Goal: Obtain resource: Download file/media

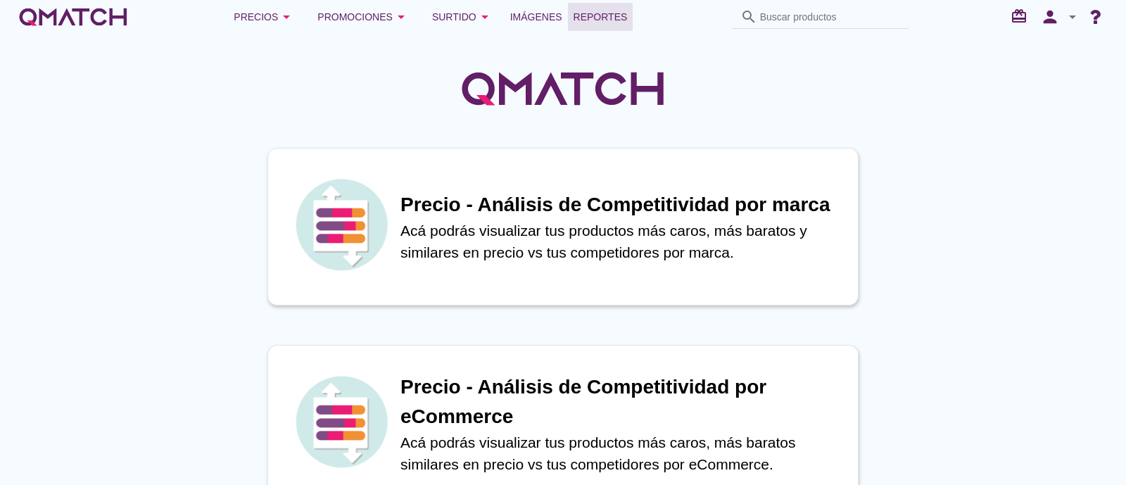
click at [603, 15] on span "Reportes" at bounding box center [601, 16] width 54 height 17
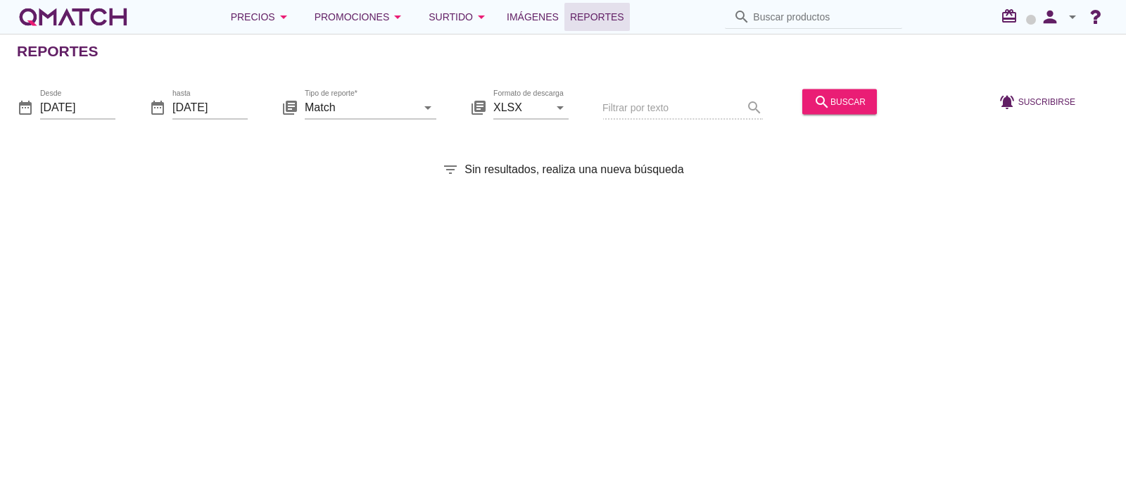
click at [74, 124] on div at bounding box center [77, 128] width 75 height 8
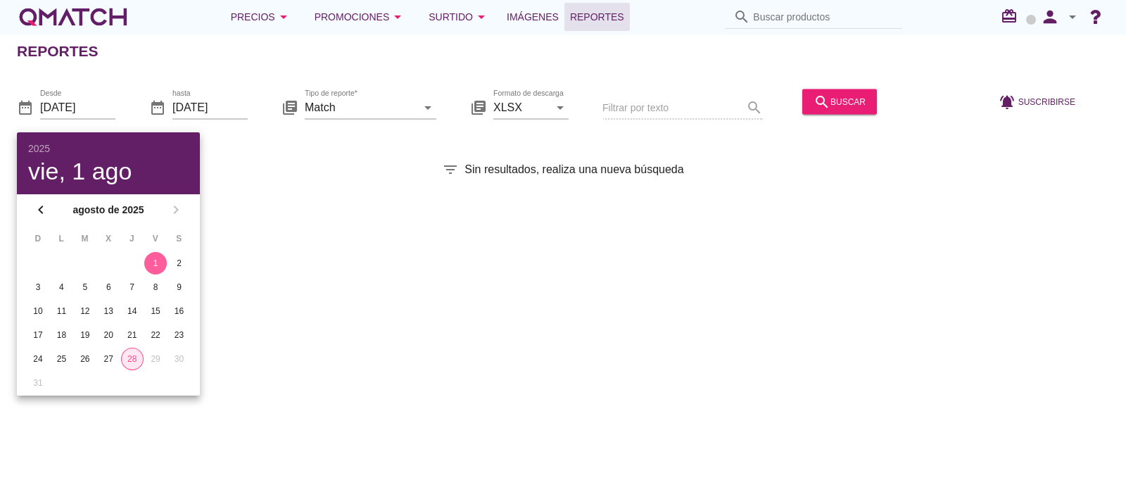
click at [133, 353] on div "28" at bounding box center [132, 359] width 21 height 13
type input "[DATE]"
click at [389, 115] on input "Match" at bounding box center [361, 107] width 112 height 23
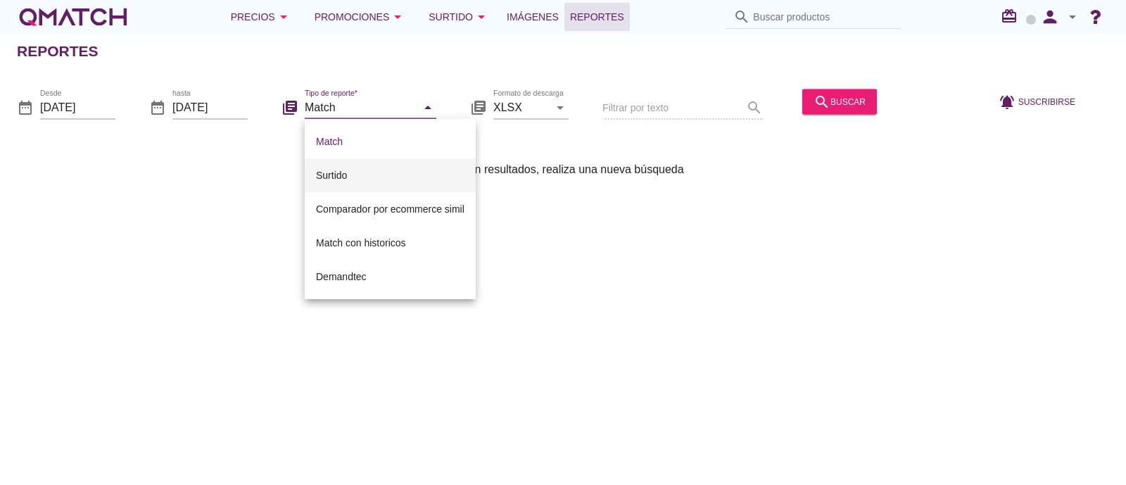
click at [392, 169] on div "Surtido" at bounding box center [390, 175] width 149 height 17
type input "Surtido"
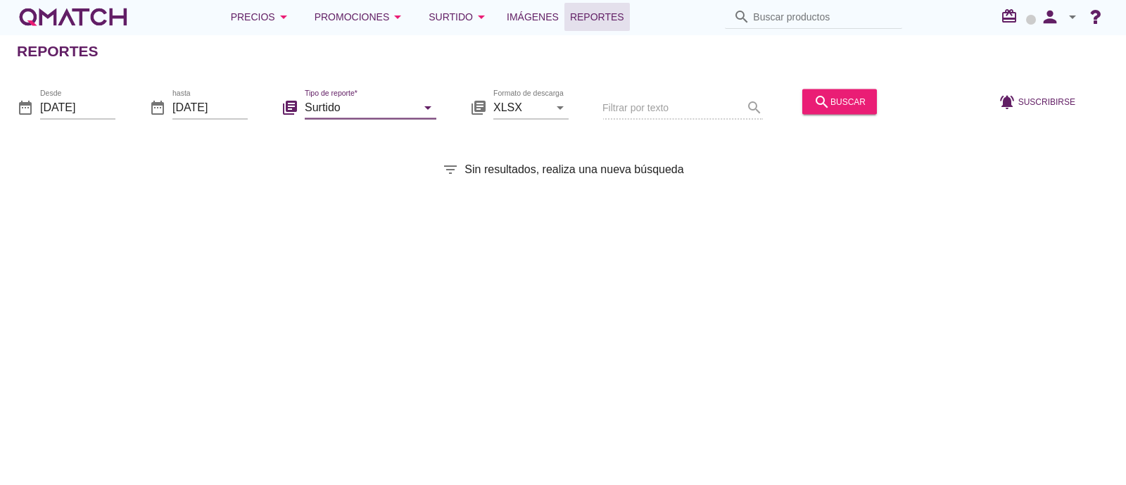
click at [830, 82] on div "date_range Desde [DATE] date_range hasta [DATE] library_books Tipo de reporte* …" at bounding box center [563, 102] width 1126 height 59
click at [846, 96] on div "search buscar" at bounding box center [840, 101] width 52 height 17
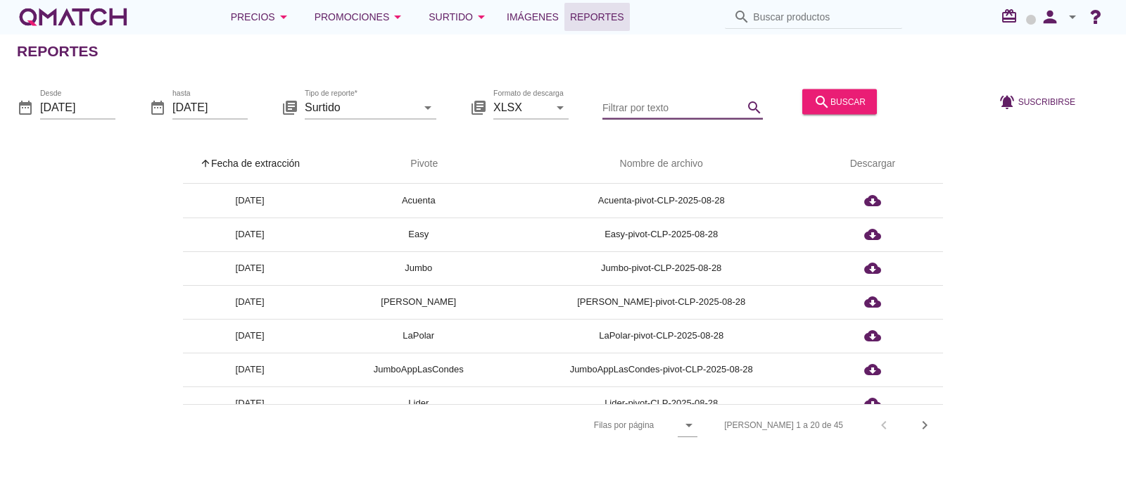
click at [663, 116] on input "Filtrar por texto" at bounding box center [673, 107] width 141 height 23
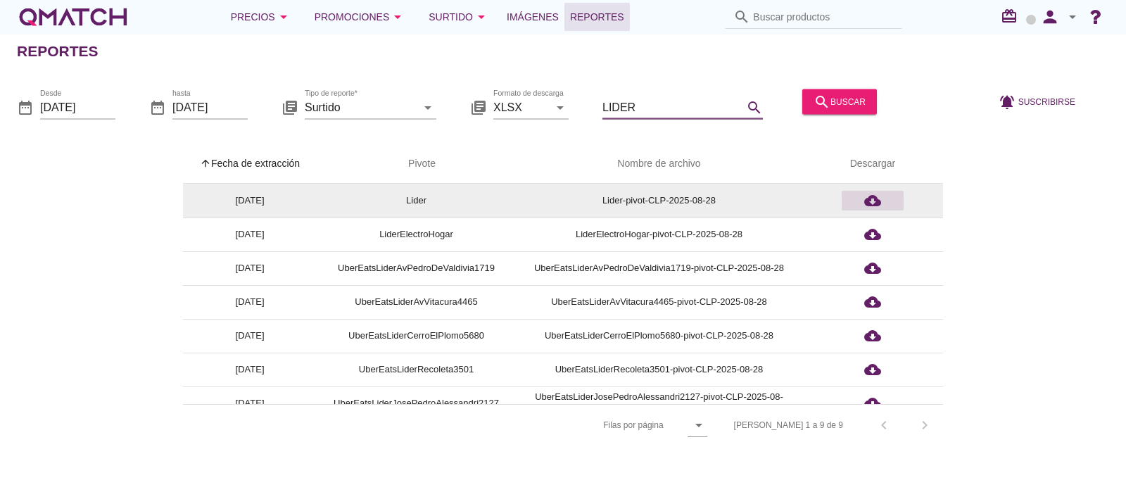
click at [864, 199] on icon "cloud_download" at bounding box center [872, 200] width 17 height 17
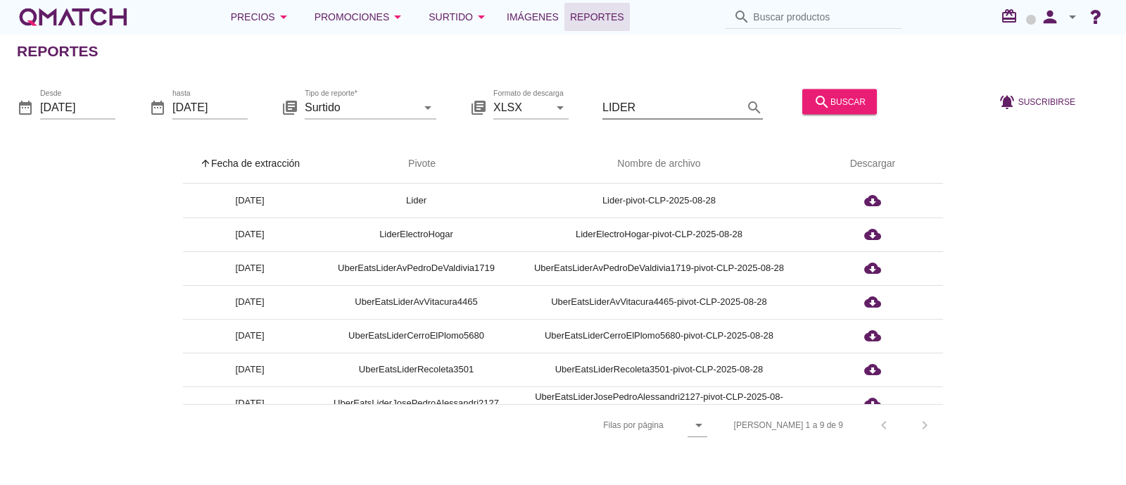
click at [641, 112] on input "LIDER" at bounding box center [673, 107] width 141 height 23
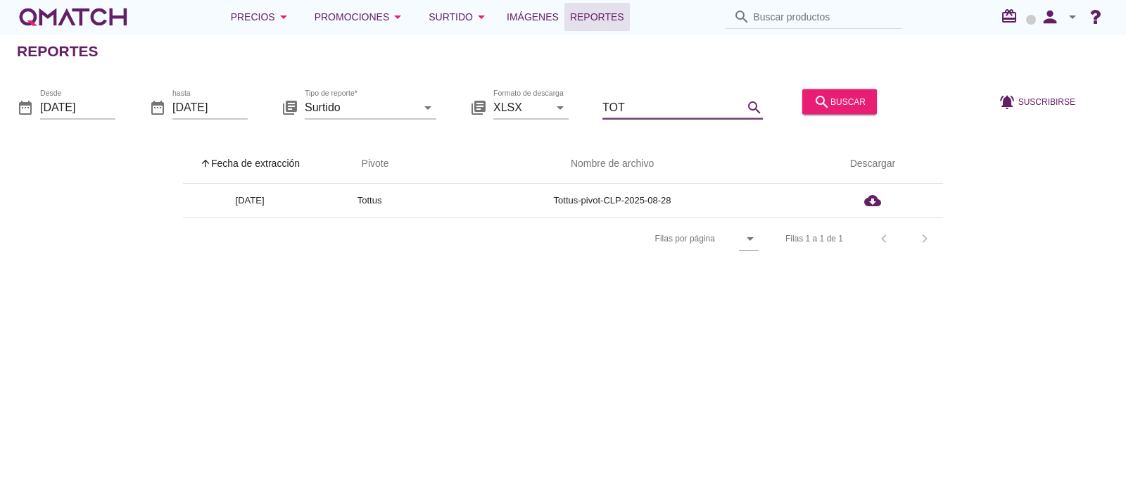
type input "TOTT"
click at [644, 106] on input "TOTT" at bounding box center [673, 107] width 141 height 23
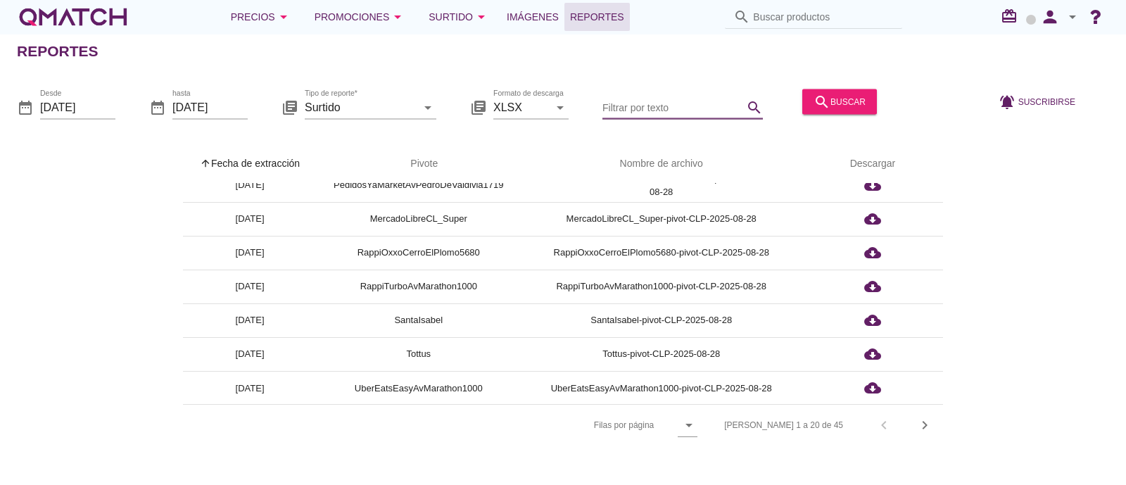
scroll to position [455, 0]
click at [650, 102] on input "Filtrar por texto" at bounding box center [673, 107] width 141 height 23
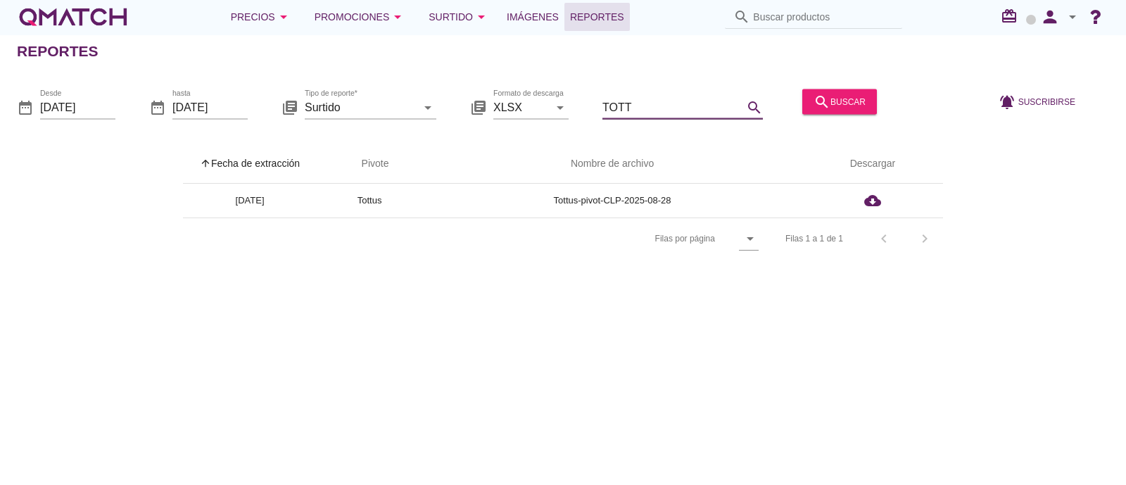
click at [650, 102] on input "TOTT" at bounding box center [673, 107] width 141 height 23
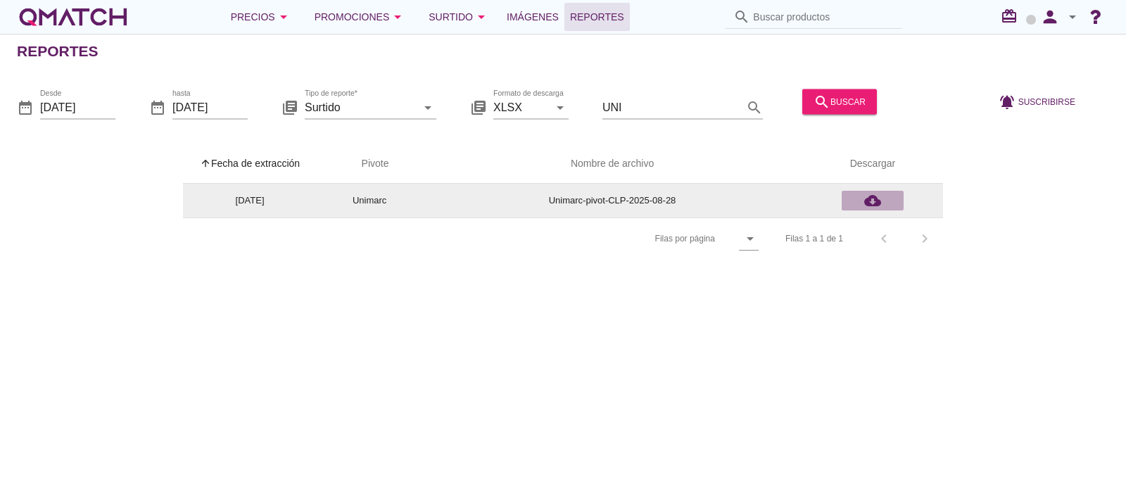
click at [869, 204] on icon "cloud_download" at bounding box center [872, 200] width 17 height 17
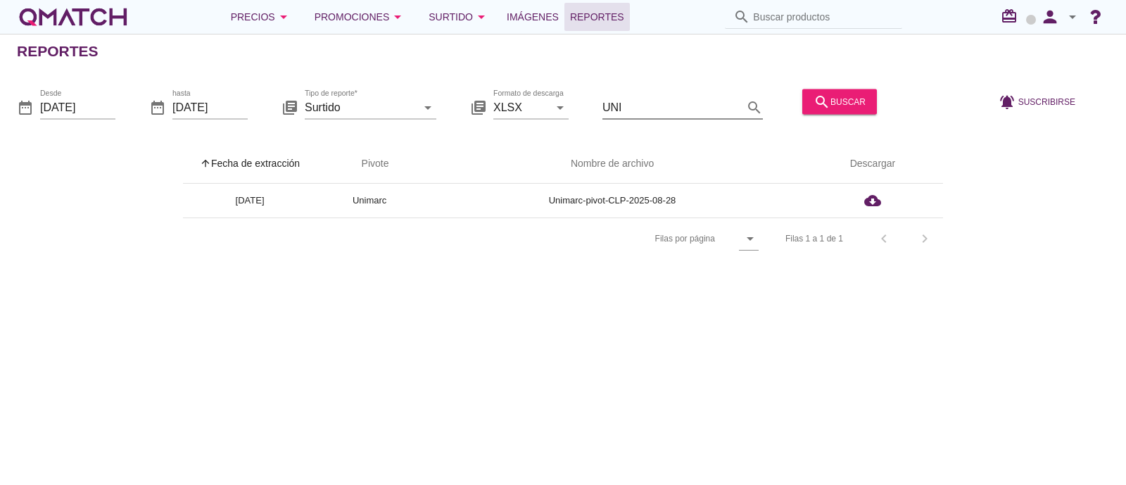
click at [624, 98] on input "UNI" at bounding box center [673, 107] width 141 height 23
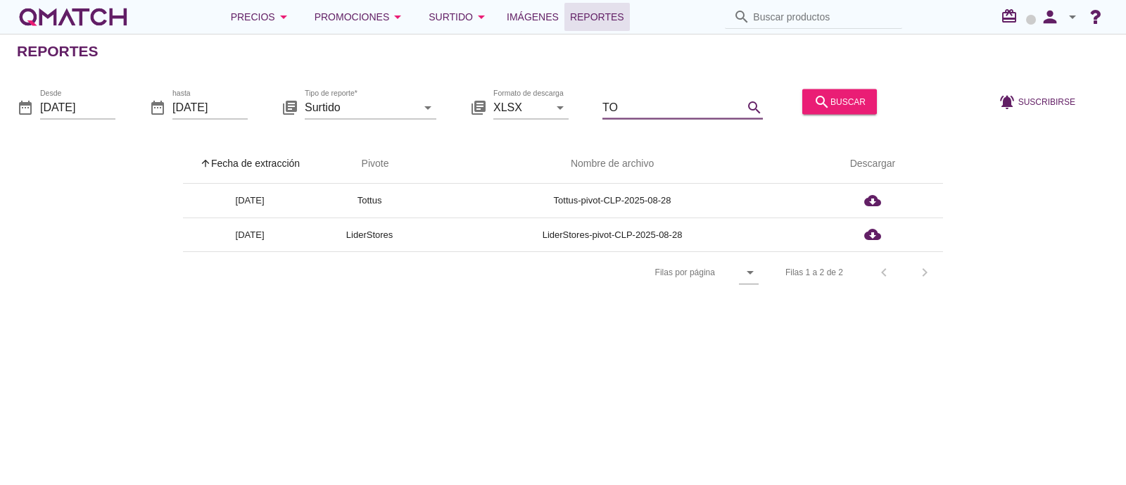
type input "T"
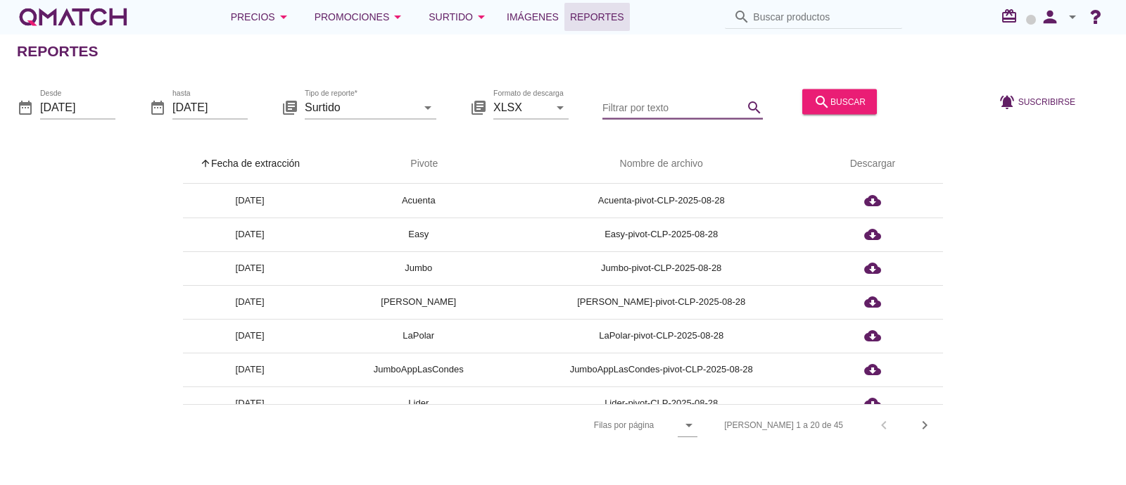
click at [1070, 308] on div "arrow_upward Fecha de extracción arrow_upward Pivote Nombre de archivo Descarga…" at bounding box center [563, 294] width 1093 height 301
click at [684, 111] on input "Filtrar por texto" at bounding box center [673, 107] width 141 height 23
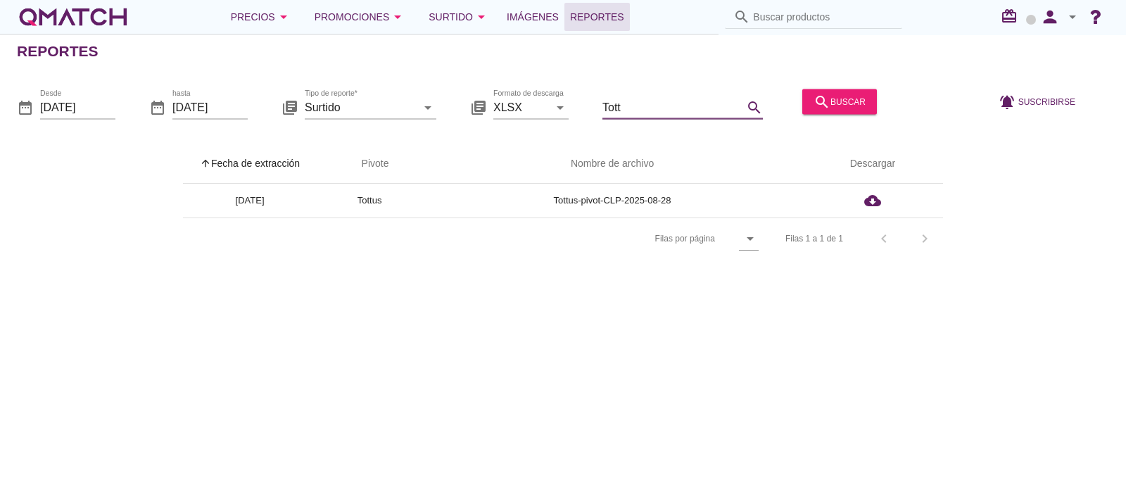
type input "Tott"
click at [550, 362] on div "Reportes date_range Desde [DATE] date_range hasta [DATE] library_books Tipo de …" at bounding box center [563, 259] width 1126 height 451
